Goal: Information Seeking & Learning: Learn about a topic

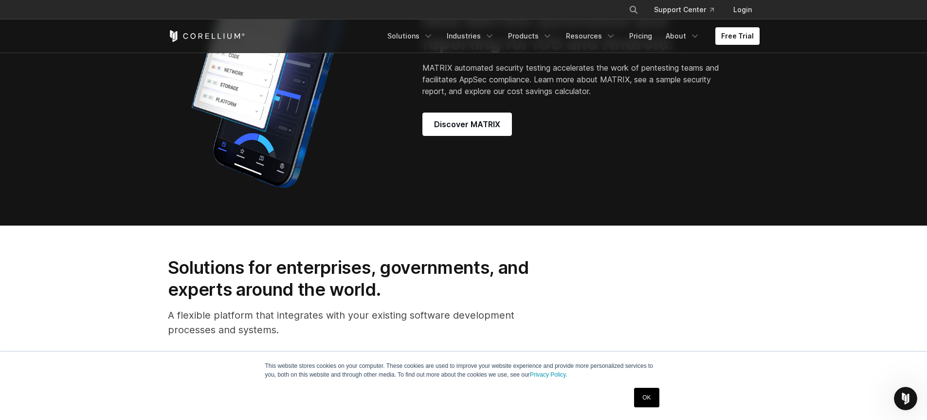
scroll to position [759, 0]
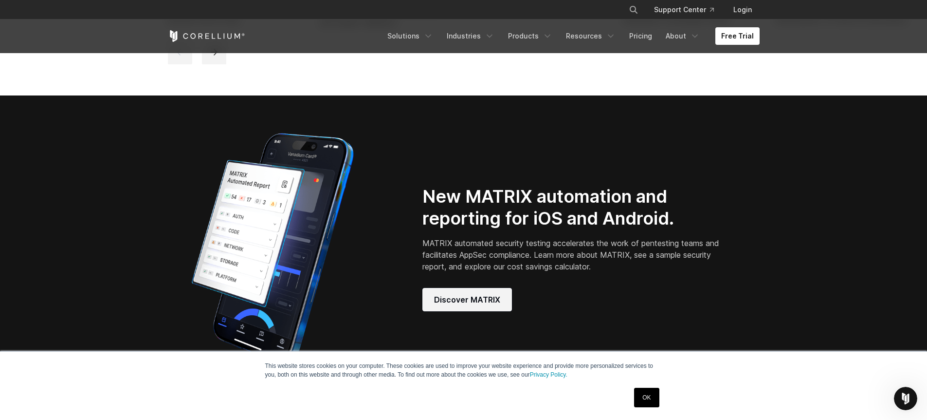
click at [472, 305] on span "Discover MATRIX" at bounding box center [467, 300] width 66 height 12
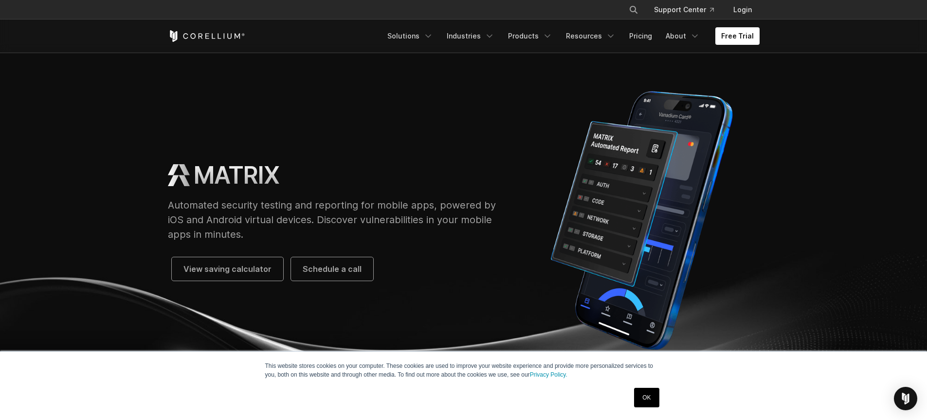
click at [649, 395] on link "OK" at bounding box center [646, 396] width 25 height 19
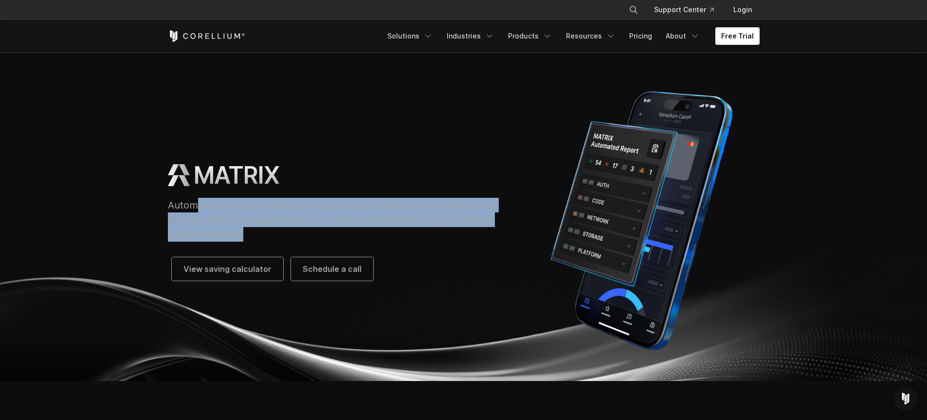
drag, startPoint x: 197, startPoint y: 209, endPoint x: 257, endPoint y: 235, distance: 66.1
click at [257, 235] on p "Automated security testing and reporting for mobile apps, powered by iOS and An…" at bounding box center [336, 220] width 337 height 44
click at [209, 213] on p "Automated security testing and reporting for mobile apps, powered by iOS and An…" at bounding box center [336, 220] width 337 height 44
